Goal: Communication & Community: Answer question/provide support

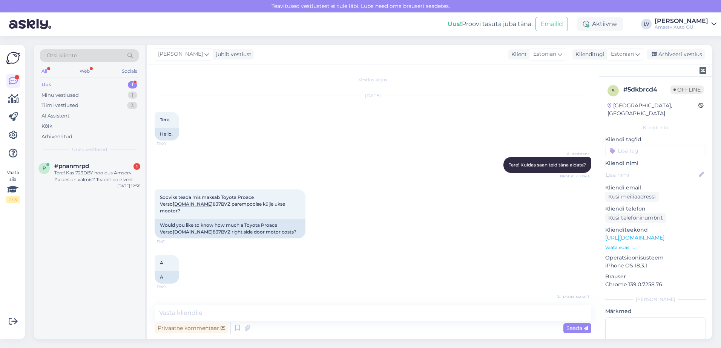
scroll to position [50, 0]
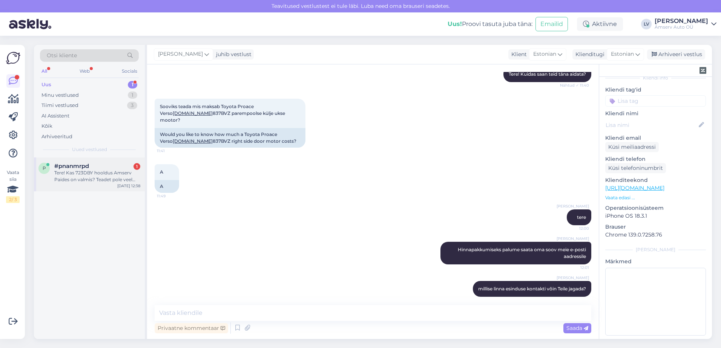
click at [92, 180] on div "Tere! Kas 723DBY hooldus Amserv Paides on valmis? Teadet pole veel tulnud, aga …" at bounding box center [97, 177] width 86 height 14
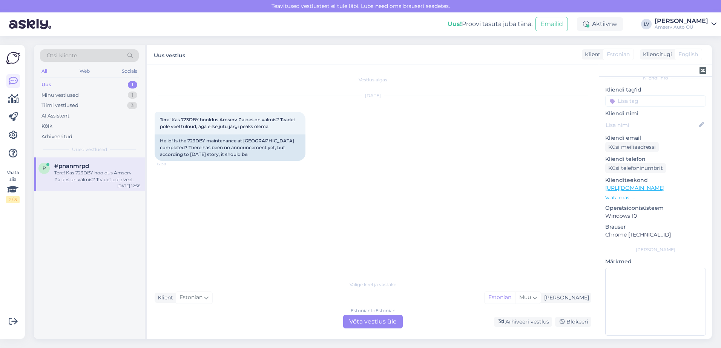
scroll to position [0, 0]
click at [372, 323] on div "Estonian to Estonian Võta vestlus üle" at bounding box center [373, 322] width 60 height 14
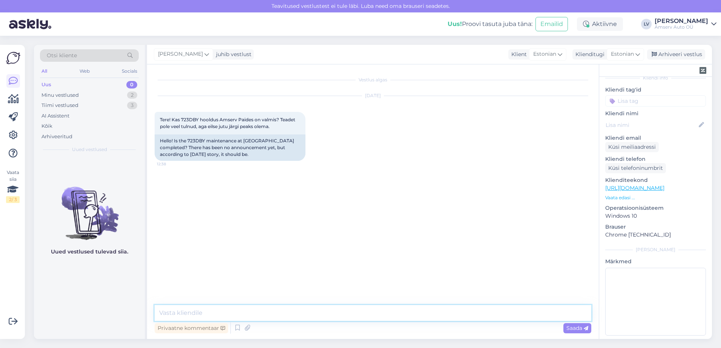
click at [272, 312] on textarea at bounding box center [373, 313] width 437 height 16
type textarea "Tere"
drag, startPoint x: 200, startPoint y: 118, endPoint x: 182, endPoint y: 119, distance: 18.5
click at [182, 119] on span "Tere! Kas 723DBY hooldus Amserv Paides on valmis? Teadet pole veel tulnud, aga …" at bounding box center [228, 123] width 136 height 12
copy span "723DBY"
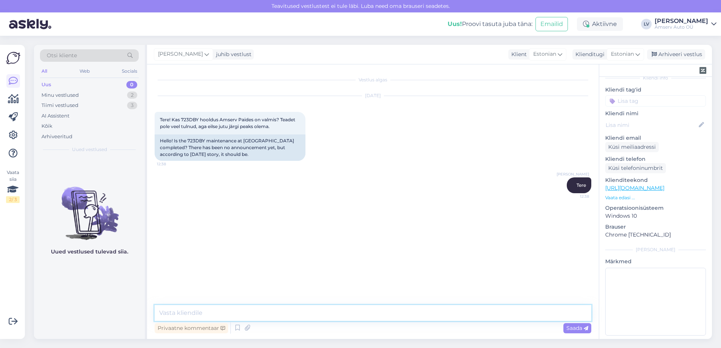
click at [217, 316] on textarea at bounding box center [373, 313] width 437 height 16
click at [218, 316] on textarea at bounding box center [373, 313] width 437 height 16
click at [214, 314] on textarea at bounding box center [373, 313] width 437 height 16
click at [211, 314] on textarea at bounding box center [373, 313] width 437 height 16
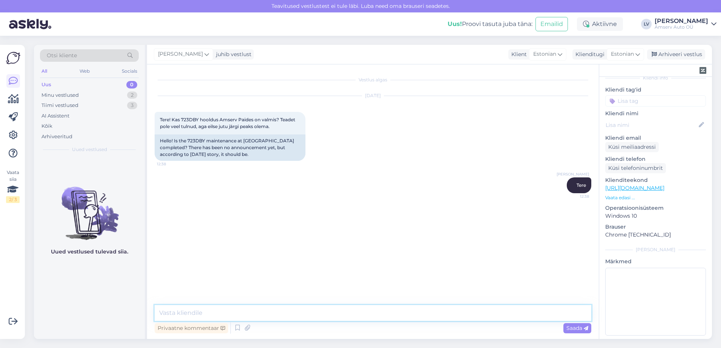
click at [212, 313] on textarea at bounding box center [373, 313] width 437 height 16
click at [227, 312] on textarea at bounding box center [373, 313] width 437 height 16
click at [243, 313] on textarea at bounding box center [373, 313] width 437 height 16
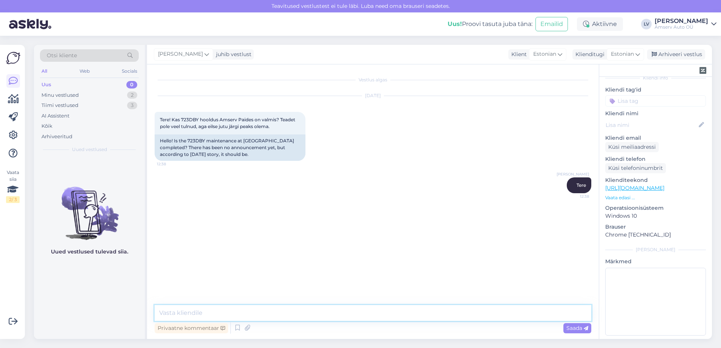
drag, startPoint x: 216, startPoint y: 311, endPoint x: 256, endPoint y: 288, distance: 45.6
click at [216, 310] on textarea at bounding box center [373, 313] width 437 height 16
type textarea "üks hetk palun, ma uurin"
drag, startPoint x: 205, startPoint y: 143, endPoint x: 189, endPoint y: 141, distance: 16.0
click at [189, 141] on div "Hello! Is the 723DBY maintenance at [GEOGRAPHIC_DATA] completed? There has been…" at bounding box center [230, 148] width 151 height 26
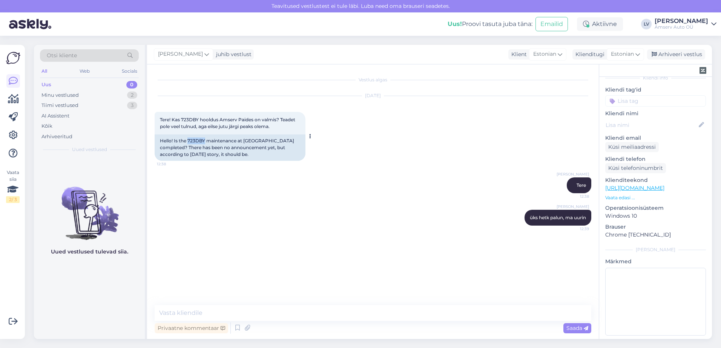
copy div "723DBY"
click at [229, 315] on textarea at bounding box center [373, 313] width 437 height 16
type textarea "a"
type textarea "sõiduk on valmis"
type textarea "saate järgi minna"
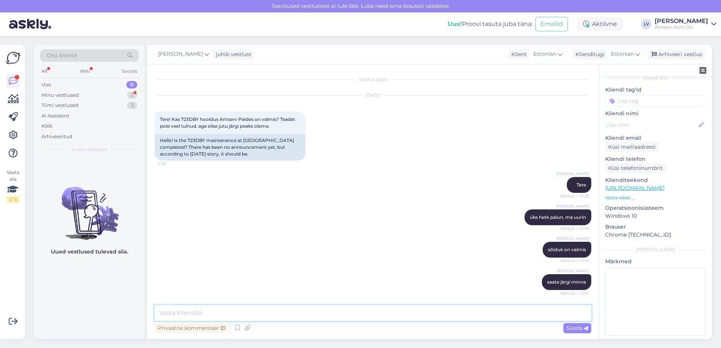
scroll to position [33, 0]
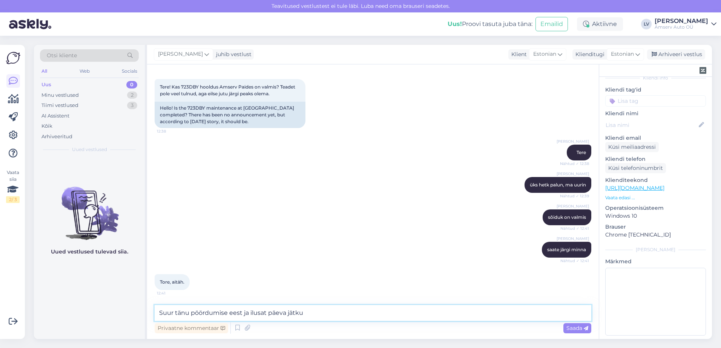
type textarea "Suur tänu pöördumise eest ja ilusat päeva jätku"
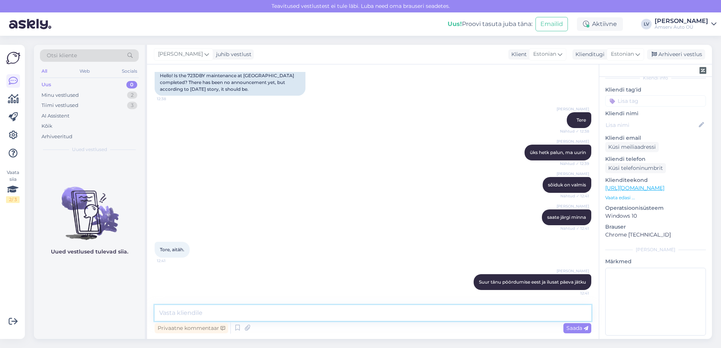
click at [273, 314] on textarea at bounding box center [373, 313] width 437 height 16
click at [98, 97] on div "Minu vestlused 2" at bounding box center [89, 95] width 99 height 11
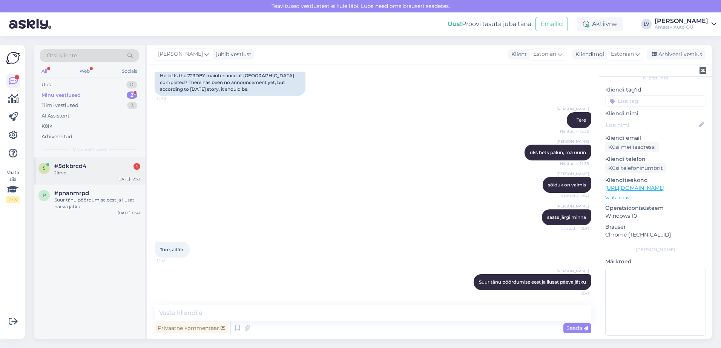
click at [95, 174] on div "Järve" at bounding box center [97, 173] width 86 height 7
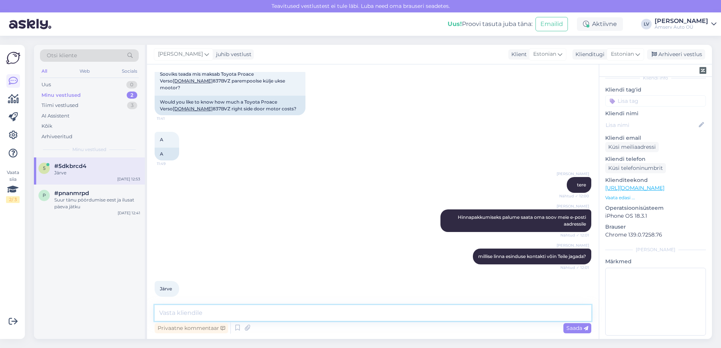
click at [222, 317] on textarea at bounding box center [373, 313] width 437 height 16
paste textarea "650 2152 [EMAIL_ADDRESS][DOMAIN_NAME]"
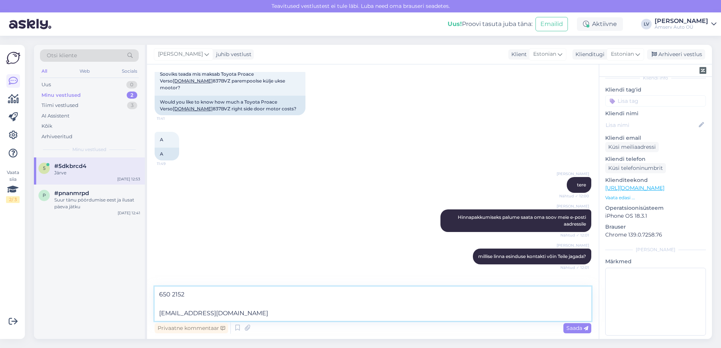
click at [157, 314] on textarea "650 2152 [EMAIL_ADDRESS][DOMAIN_NAME]" at bounding box center [373, 304] width 437 height 34
type textarea "650 2152 [EMAIL_ADDRESS][DOMAIN_NAME]"
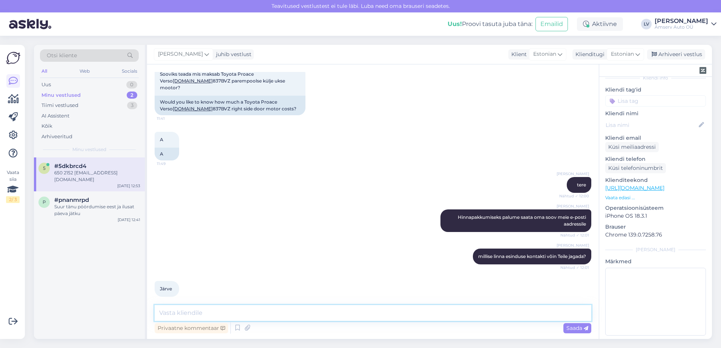
scroll to position [162, 0]
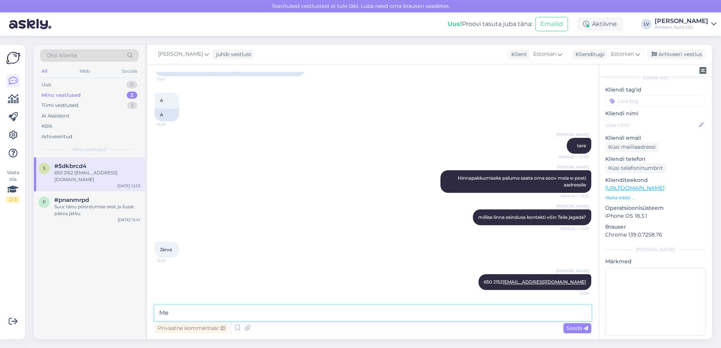
type textarea "M"
type textarea "Palun võtke ühendust meie varuosade osakonnaga ja Teile saadetakse hinnapakkumi…"
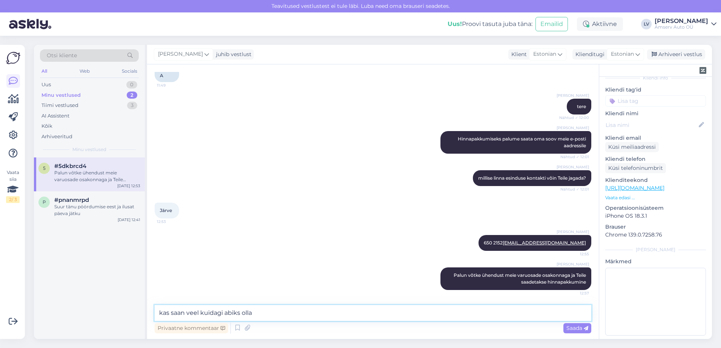
type textarea "kas saan veel kuidagi abiks olla?"
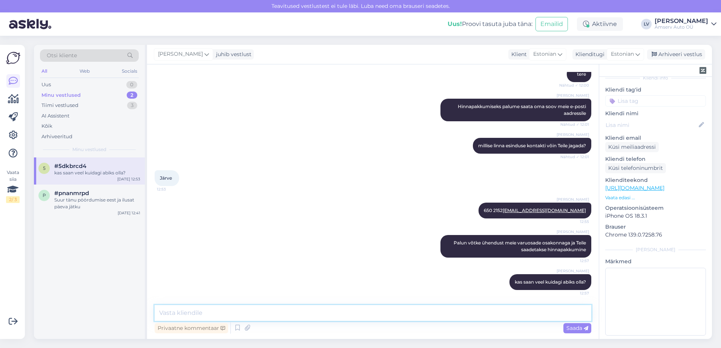
click at [221, 314] on textarea at bounding box center [373, 313] width 437 height 16
click at [283, 215] on div "Liili Vahesalu 650 2152 [EMAIL_ADDRESS][DOMAIN_NAME] 12:55" at bounding box center [373, 211] width 437 height 32
click at [108, 204] on div "Suur tänu pöördumise eest ja ilusat päeva jätku" at bounding box center [97, 204] width 86 height 14
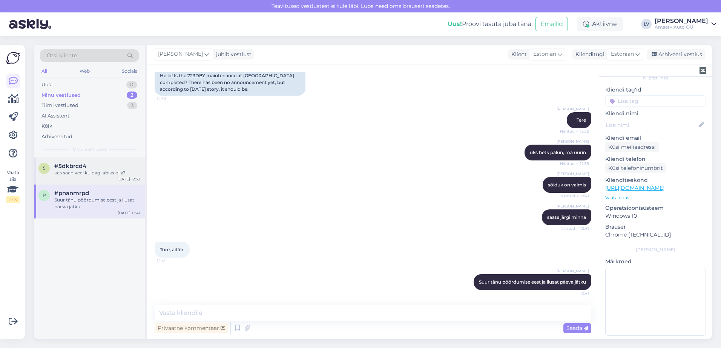
click at [99, 184] on div "5 #5dkbrcd4 kas saan veel kuidagi abiks olla? [DATE] 12:53" at bounding box center [89, 171] width 111 height 27
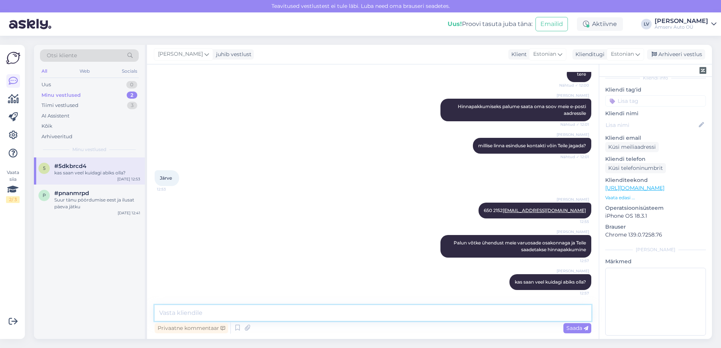
click at [277, 307] on textarea at bounding box center [373, 313] width 437 height 16
click at [219, 314] on textarea at bounding box center [373, 313] width 437 height 16
paste textarea "650 2152 [EMAIL_ADDRESS][DOMAIN_NAME]"
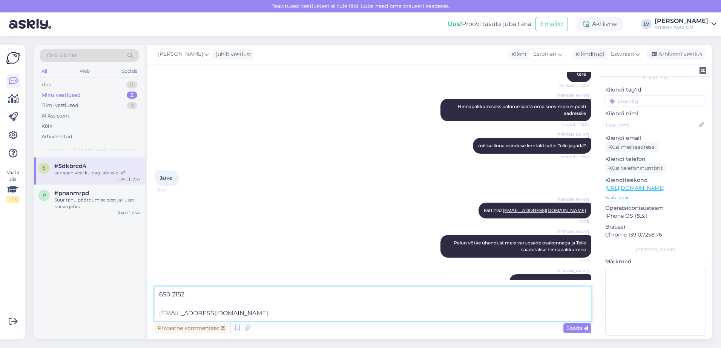
drag, startPoint x: 227, startPoint y: 314, endPoint x: 124, endPoint y: 309, distance: 102.3
click at [124, 308] on div "Otsi kliente All Web Socials Uus 0 Minu vestlused 2 Tiimi vestlused 3 AI Assist…" at bounding box center [373, 192] width 678 height 294
type textarea "650 2152"
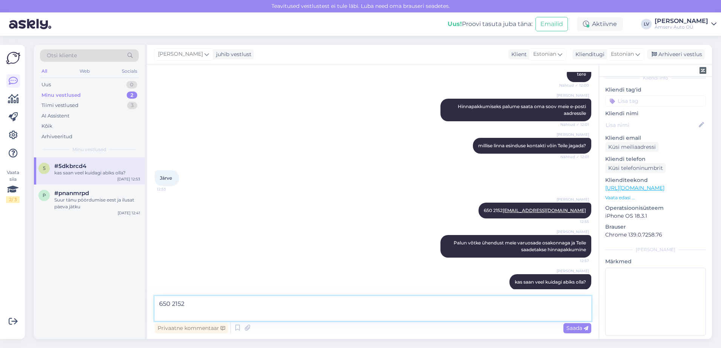
drag, startPoint x: 201, startPoint y: 301, endPoint x: 115, endPoint y: 293, distance: 86.0
click at [115, 293] on div "Otsi kliente All Web Socials Uus 0 Minu vestlused 2 Tiimi vestlused 3 AI Assist…" at bounding box center [373, 192] width 678 height 294
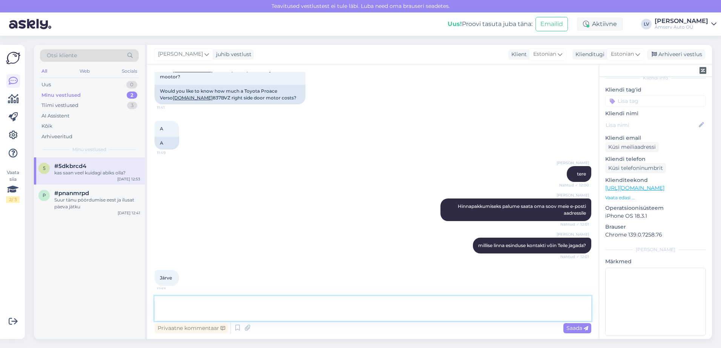
scroll to position [121, 0]
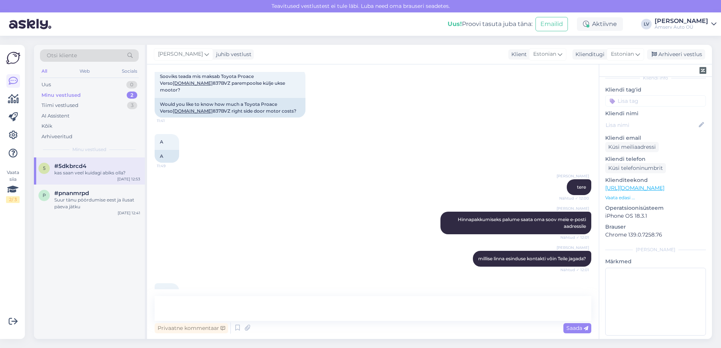
click at [664, 95] on input at bounding box center [655, 100] width 101 height 11
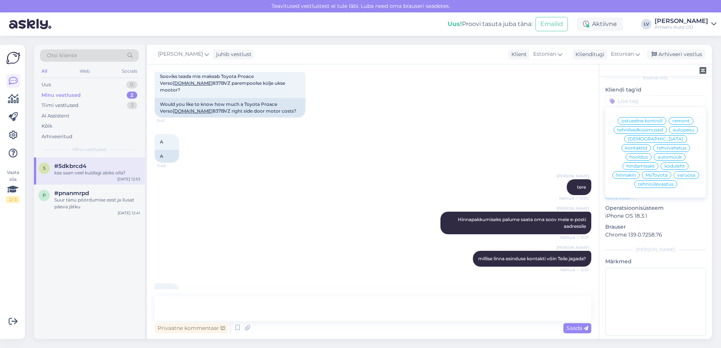
click at [677, 173] on span "varuosa" at bounding box center [686, 175] width 18 height 5
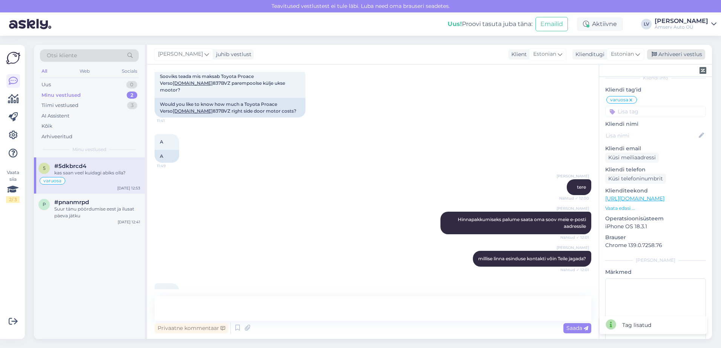
click at [673, 54] on div "Arhiveeri vestlus" at bounding box center [676, 54] width 58 height 10
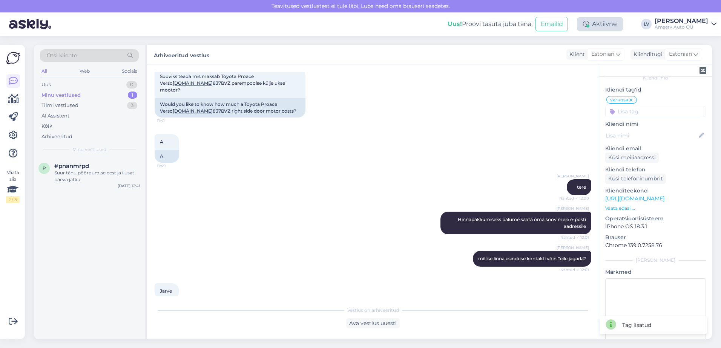
click at [616, 28] on div "Aktiivne" at bounding box center [600, 24] width 46 height 14
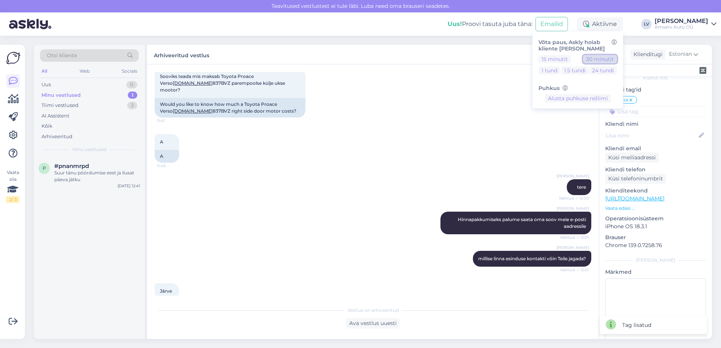
click at [617, 60] on button "30 minutit" at bounding box center [600, 59] width 34 height 8
